Goal: Task Accomplishment & Management: Complete application form

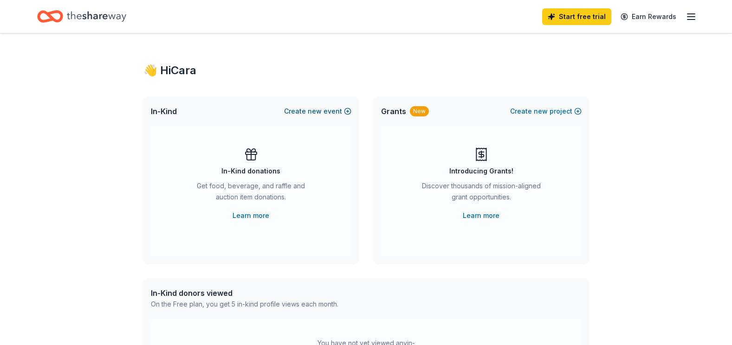
click at [332, 109] on button "Create new event" at bounding box center [317, 111] width 67 height 11
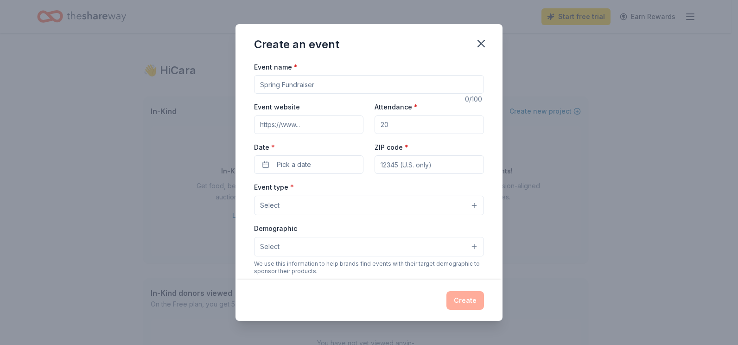
click at [335, 207] on button "Select" at bounding box center [369, 205] width 230 height 19
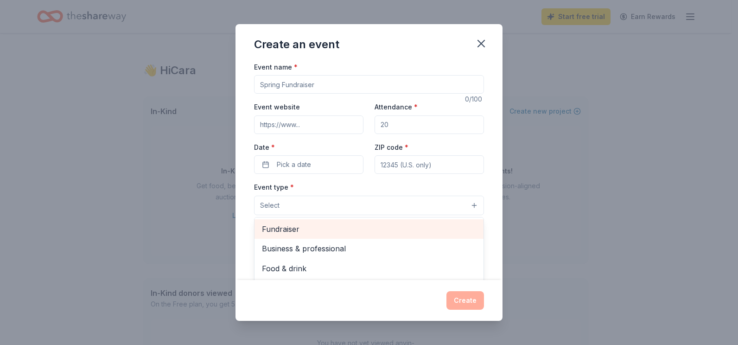
click at [447, 230] on span "Fundraiser" at bounding box center [369, 229] width 214 height 12
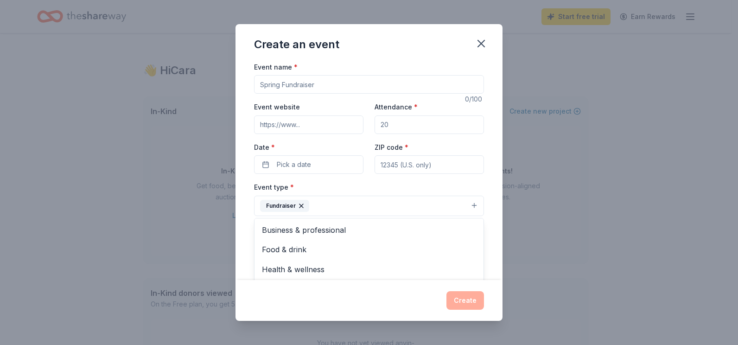
click at [494, 218] on div "Event name * 0 /100 Event website Attendance * Date * Pick a date ZIP code * Ev…" at bounding box center [369, 170] width 267 height 219
click at [465, 249] on button "Select" at bounding box center [369, 247] width 230 height 19
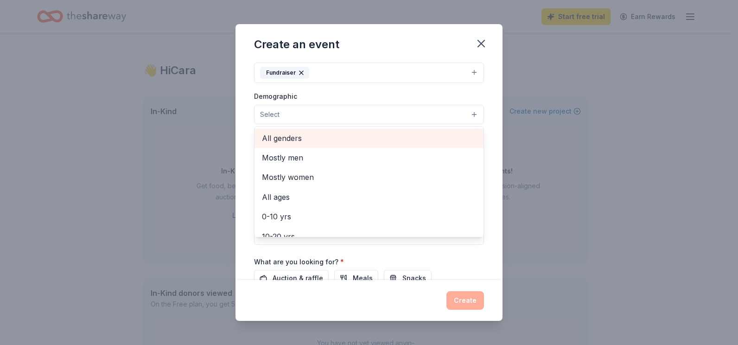
click at [427, 136] on span "All genders" at bounding box center [369, 138] width 214 height 12
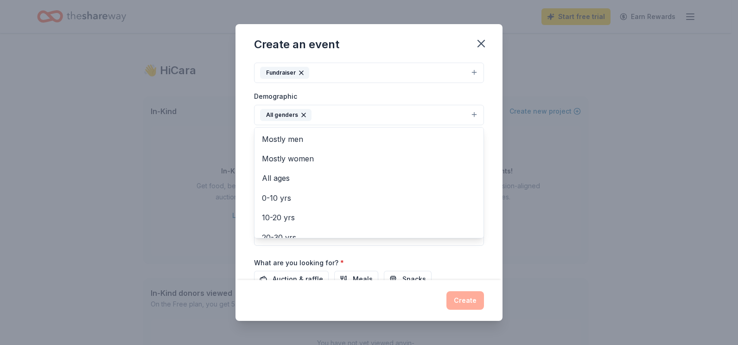
click at [481, 141] on div "Event name * 0 /100 Event website Attendance * Date * Pick a date ZIP code * Ev…" at bounding box center [369, 170] width 267 height 219
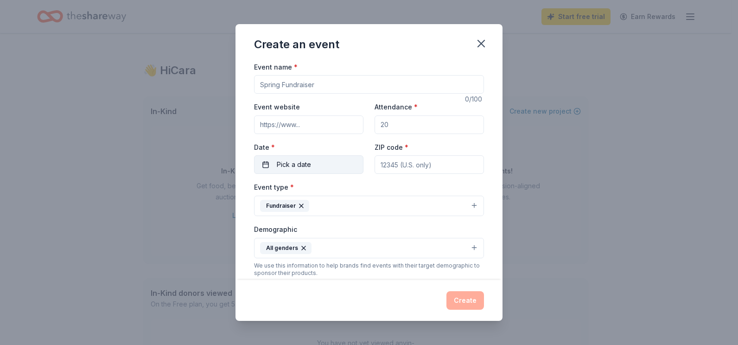
click at [354, 170] on button "Pick a date" at bounding box center [308, 164] width 109 height 19
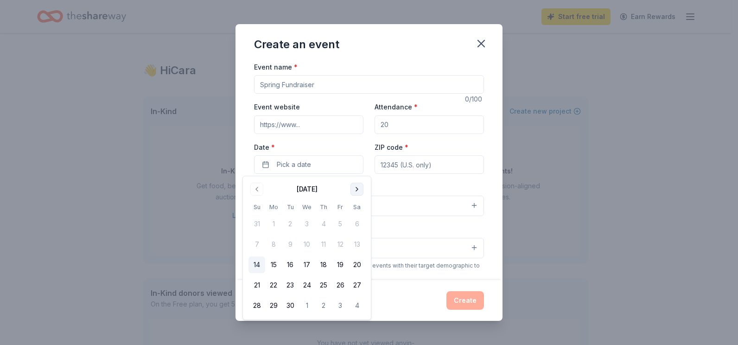
click at [358, 193] on button "Go to next month" at bounding box center [357, 189] width 13 height 13
click at [339, 226] on button "3" at bounding box center [340, 224] width 17 height 17
click at [343, 128] on input "Event website" at bounding box center [308, 125] width 109 height 19
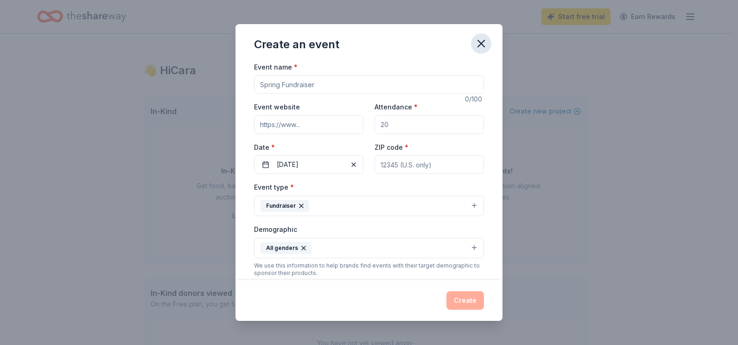
click at [479, 43] on icon "button" at bounding box center [481, 43] width 13 height 13
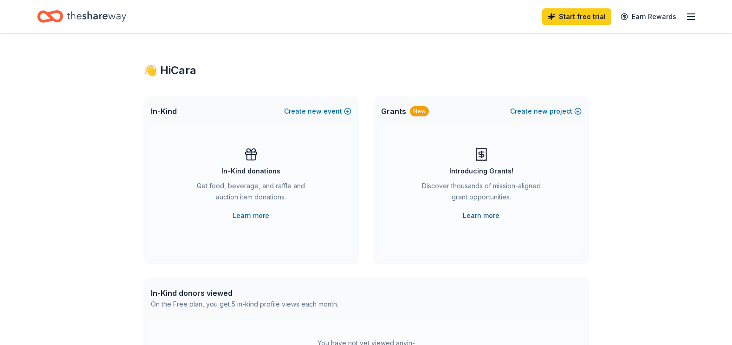
click at [482, 213] on link "Learn more" at bounding box center [480, 215] width 37 height 11
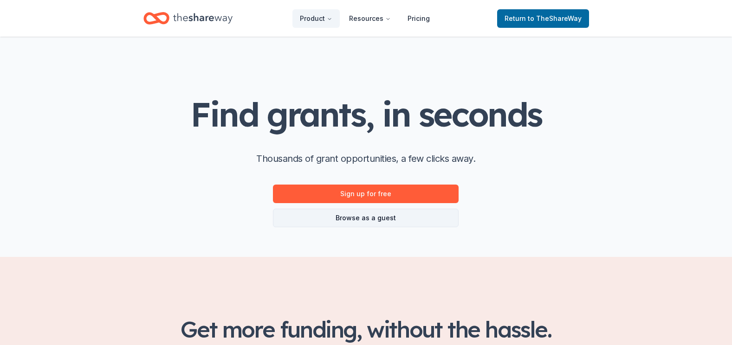
click at [408, 218] on link "Browse as a guest" at bounding box center [366, 218] width 186 height 19
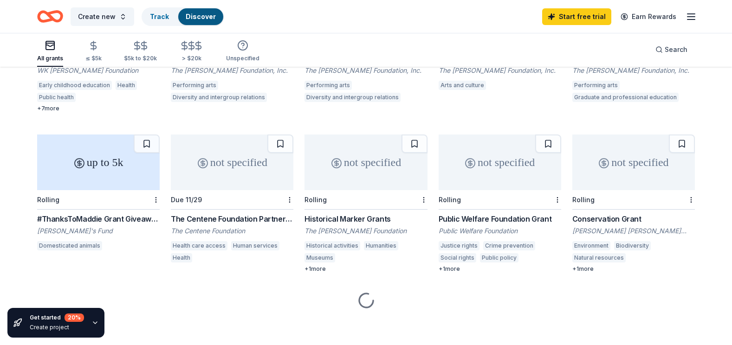
scroll to position [172, 0]
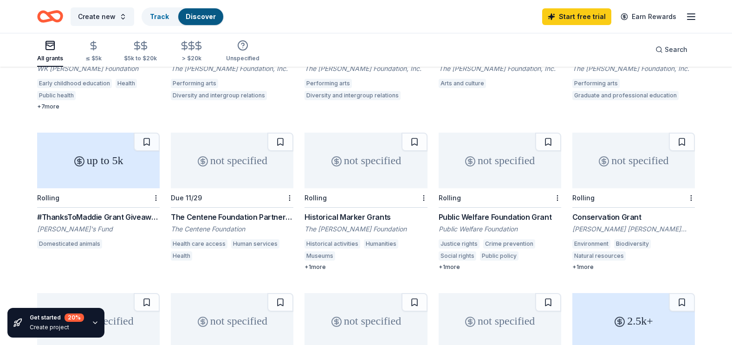
drag, startPoint x: 735, startPoint y: 151, endPoint x: 725, endPoint y: 205, distance: 55.8
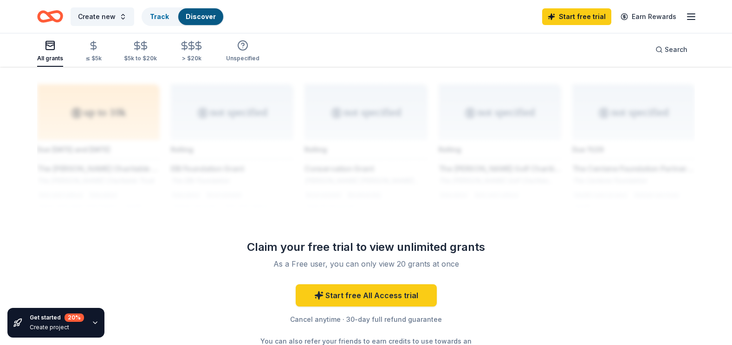
scroll to position [727, 0]
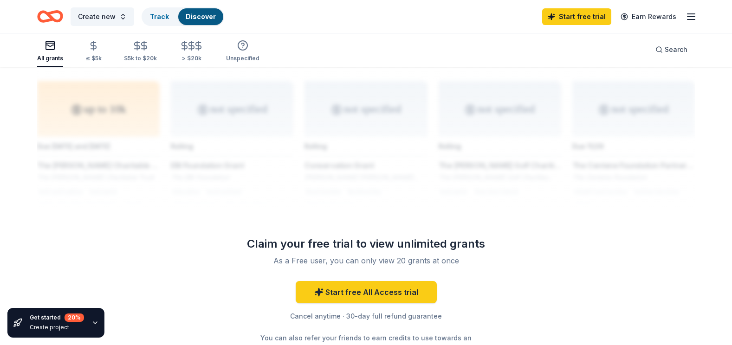
drag, startPoint x: 700, startPoint y: 305, endPoint x: 733, endPoint y: 270, distance: 49.2
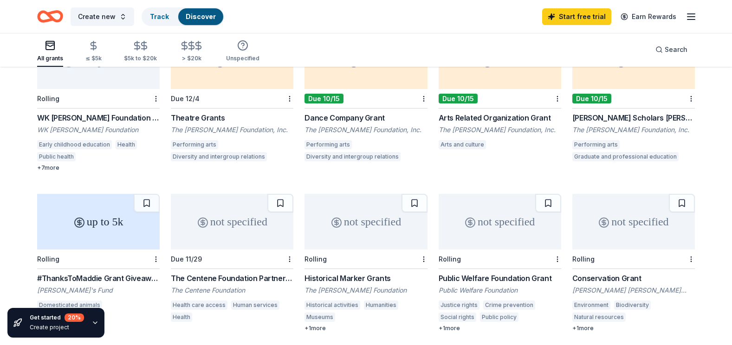
scroll to position [39, 0]
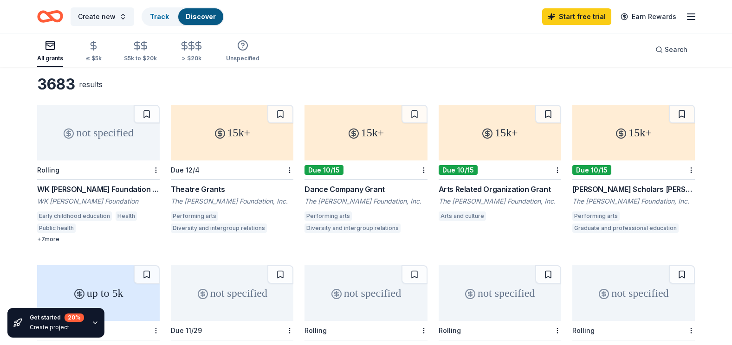
click at [503, 144] on div "15k+" at bounding box center [499, 133] width 122 height 56
click at [633, 146] on div "15k+" at bounding box center [633, 133] width 122 height 56
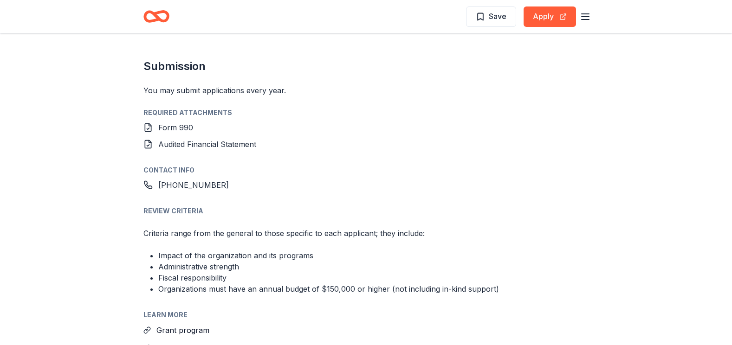
scroll to position [831, 0]
